Goal: Transaction & Acquisition: Download file/media

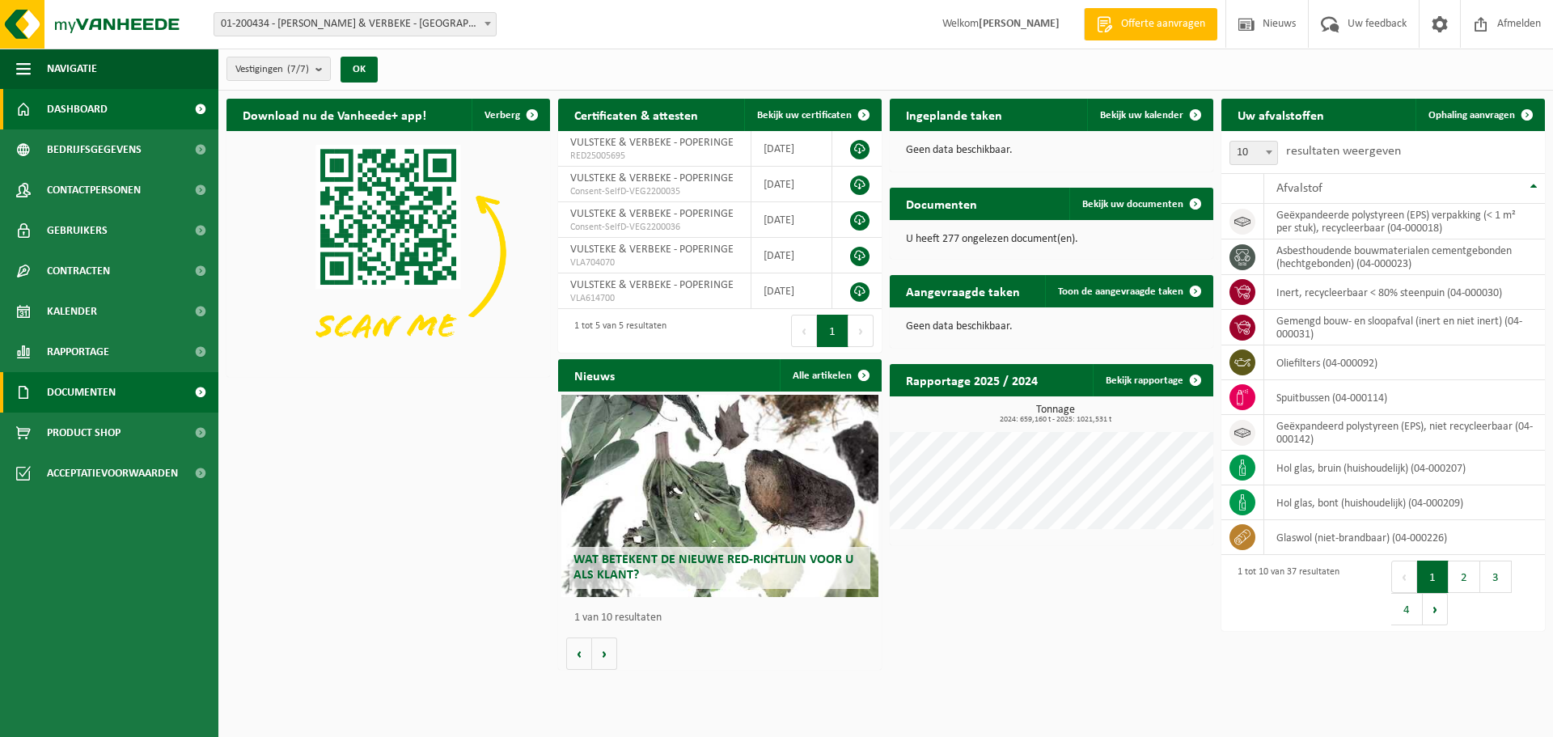
click at [49, 391] on span "Documenten" at bounding box center [81, 392] width 69 height 40
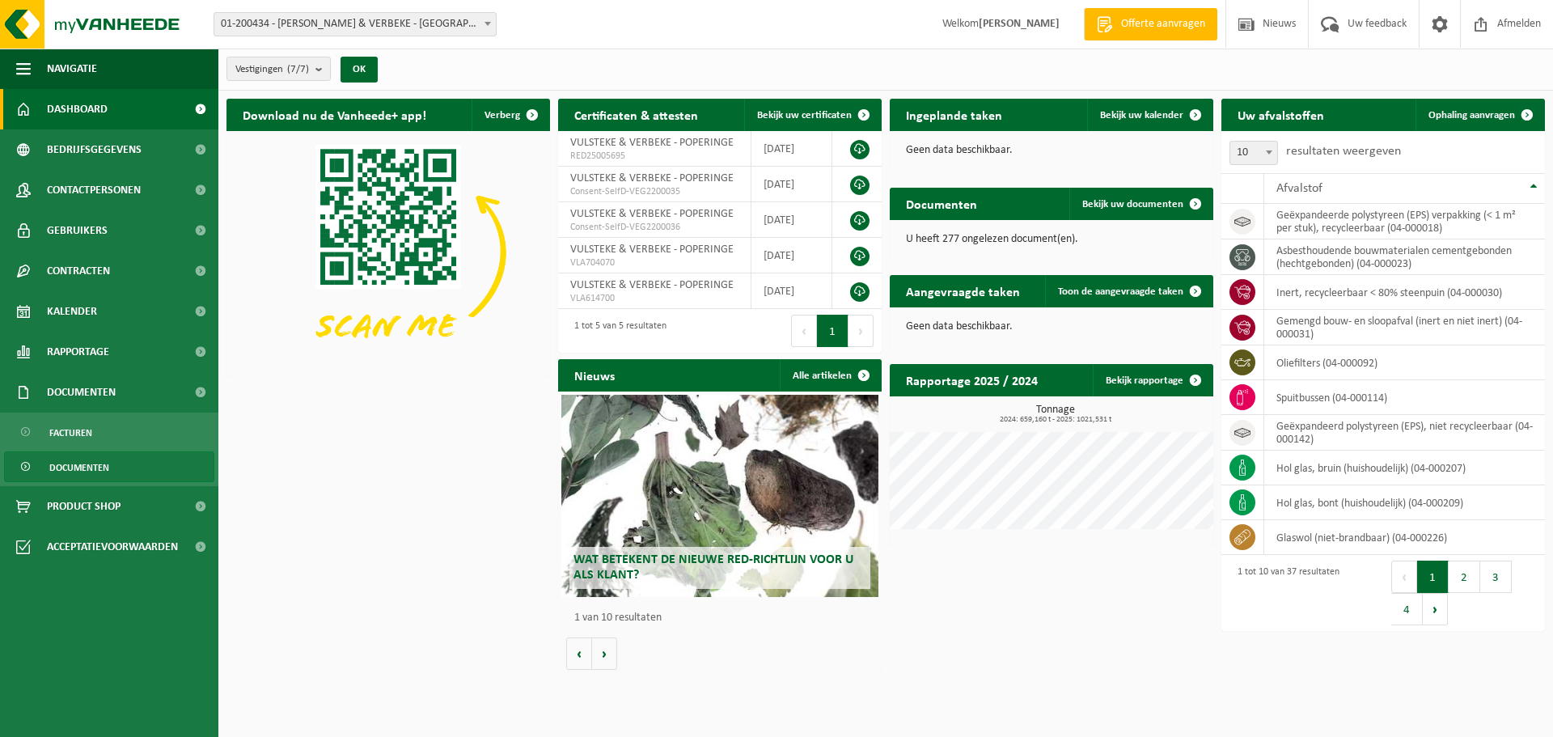
click at [78, 459] on span "Documenten" at bounding box center [79, 467] width 60 height 31
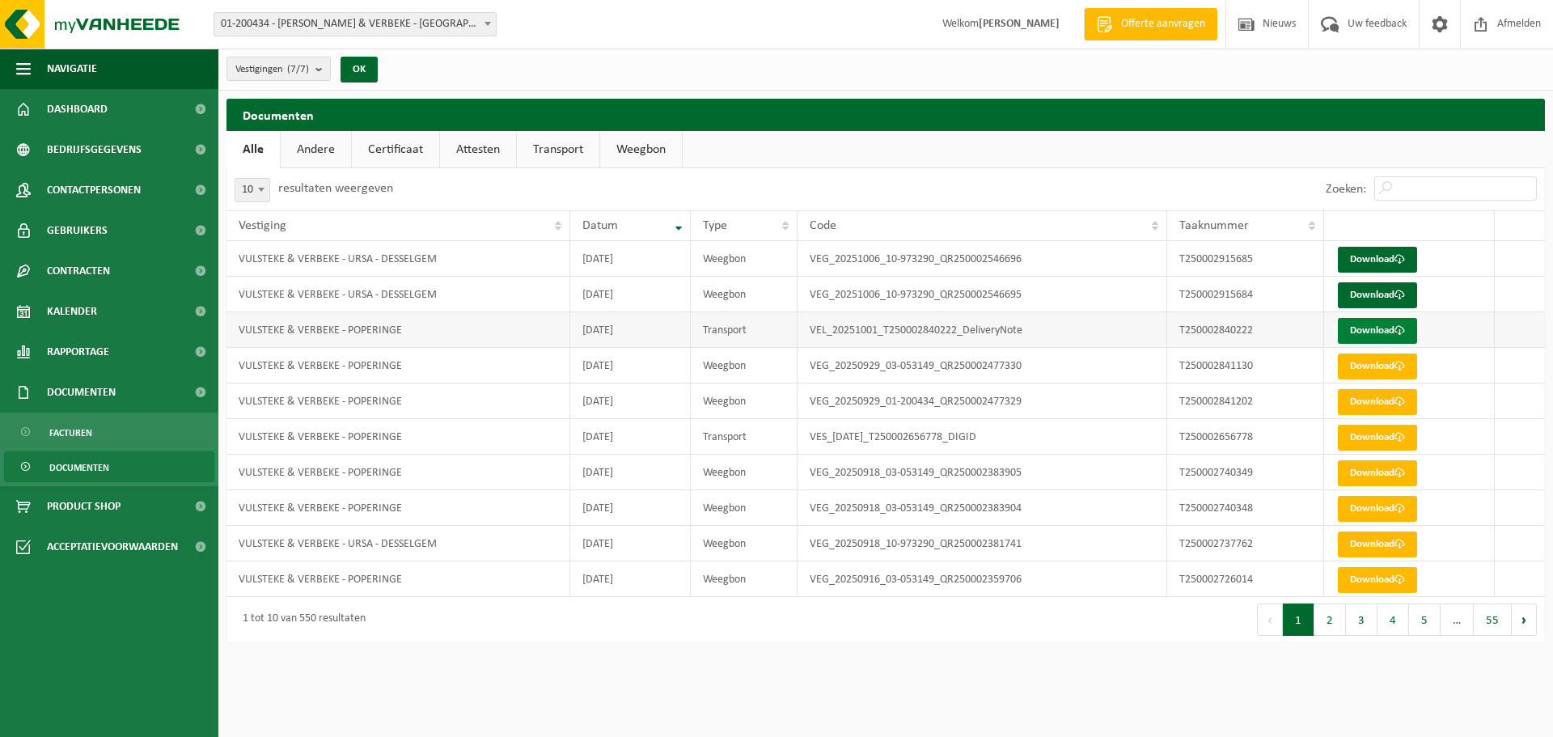
click at [1390, 328] on link "Download" at bounding box center [1377, 331] width 79 height 26
click at [1357, 290] on link "Download" at bounding box center [1377, 295] width 79 height 26
click at [1382, 254] on link "Download" at bounding box center [1377, 260] width 79 height 26
